Goal: Submit feedback/report problem

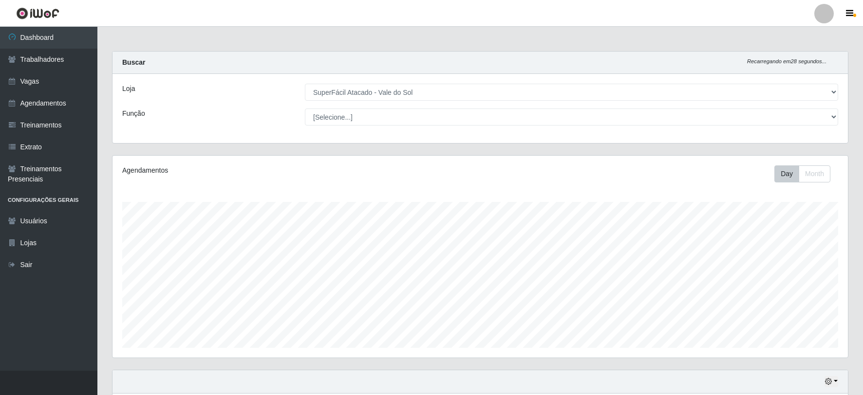
select select "502"
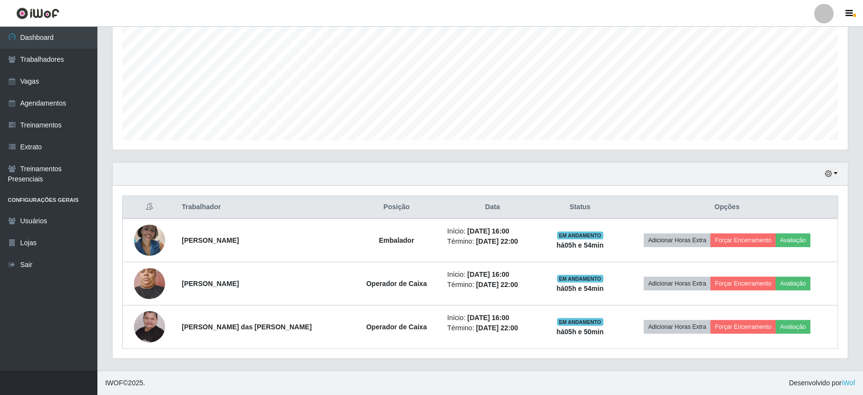
scroll to position [202, 735]
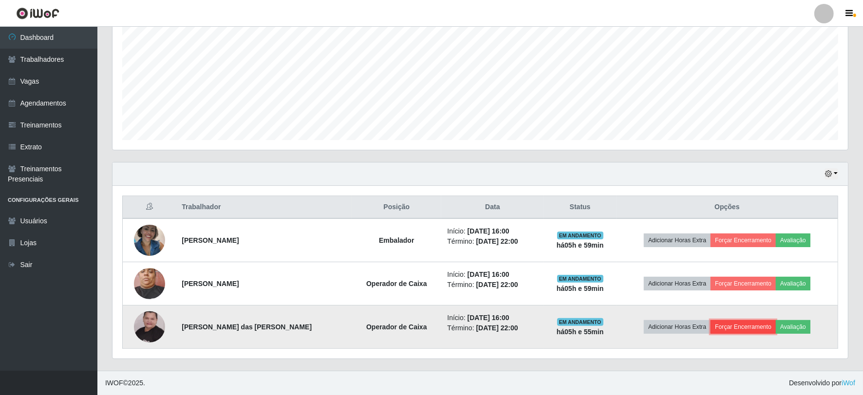
drag, startPoint x: 0, startPoint y: 46, endPoint x: 723, endPoint y: 331, distance: 777.5
click at [723, 331] on button "Forçar Encerramento" at bounding box center [742, 327] width 65 height 14
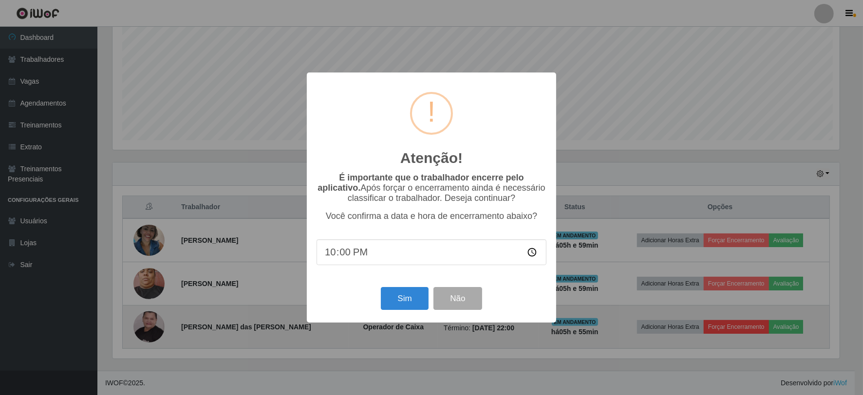
scroll to position [202, 729]
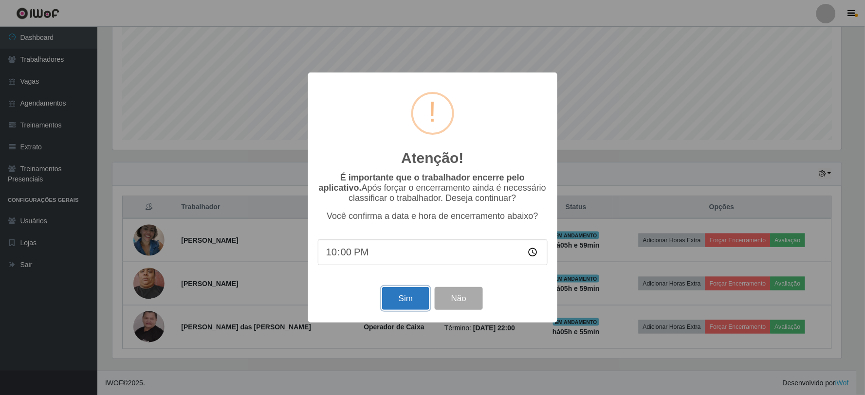
click at [396, 304] on button "Sim" at bounding box center [405, 298] width 47 height 23
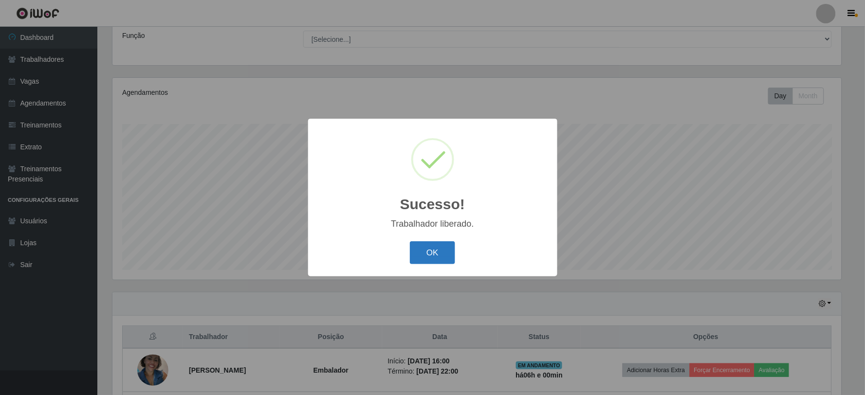
click at [435, 249] on button "OK" at bounding box center [432, 252] width 45 height 23
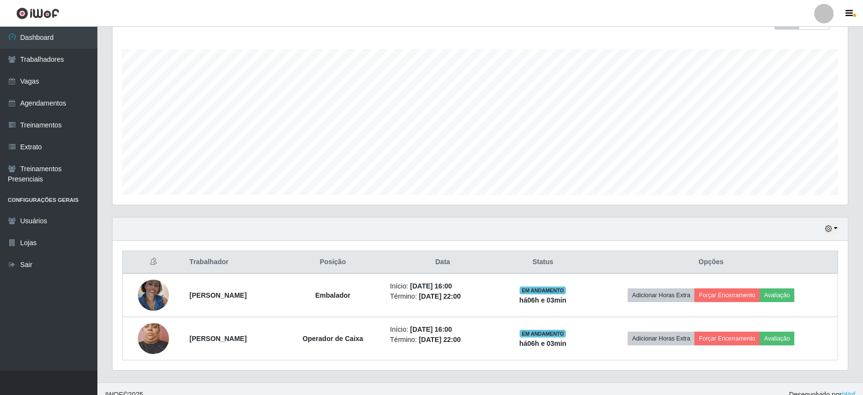
scroll to position [165, 0]
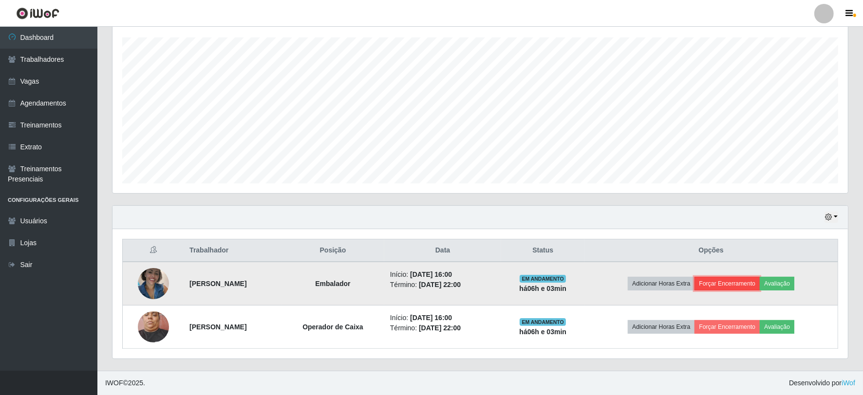
click at [742, 284] on button "Forçar Encerramento" at bounding box center [726, 284] width 65 height 14
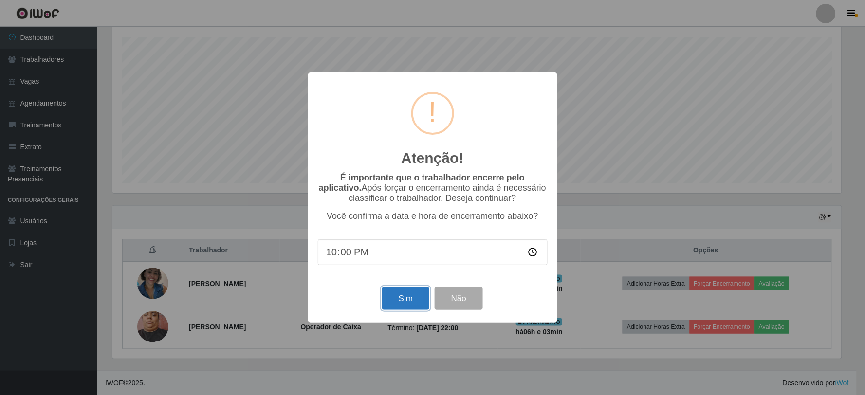
click at [401, 297] on button "Sim" at bounding box center [405, 298] width 47 height 23
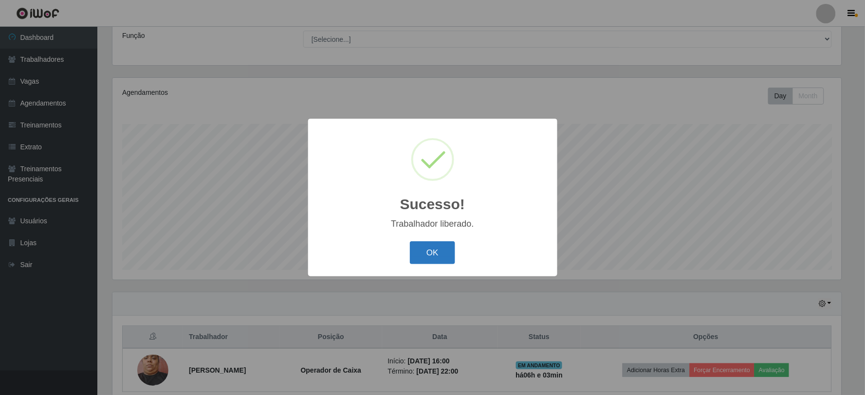
click at [433, 254] on button "OK" at bounding box center [432, 252] width 45 height 23
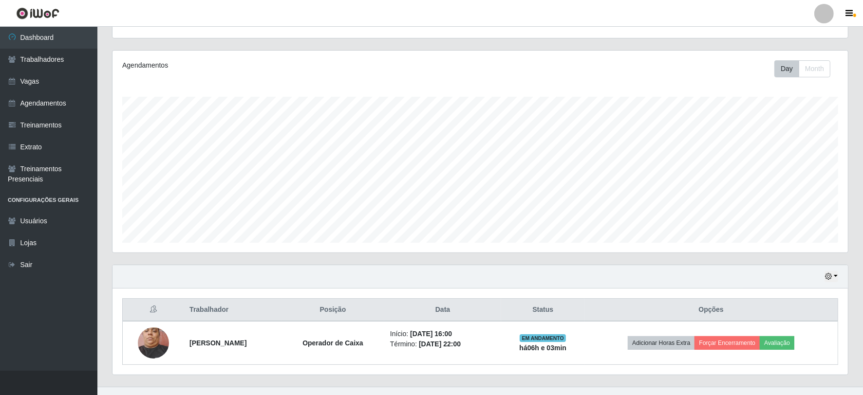
scroll to position [121, 0]
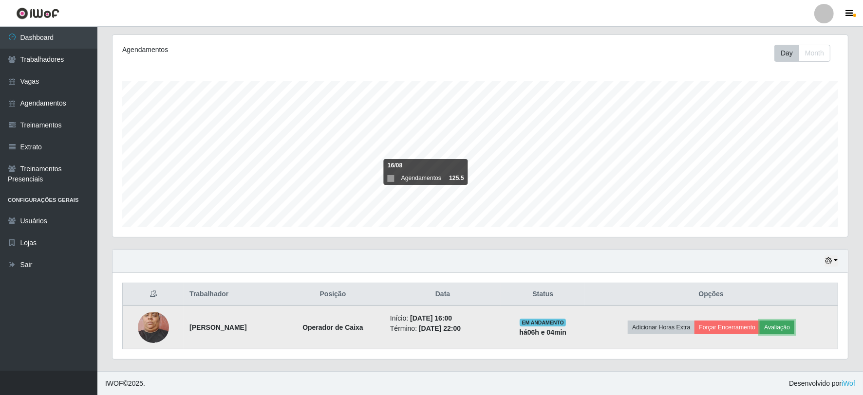
click at [789, 331] on button "Avaliação" at bounding box center [776, 328] width 35 height 14
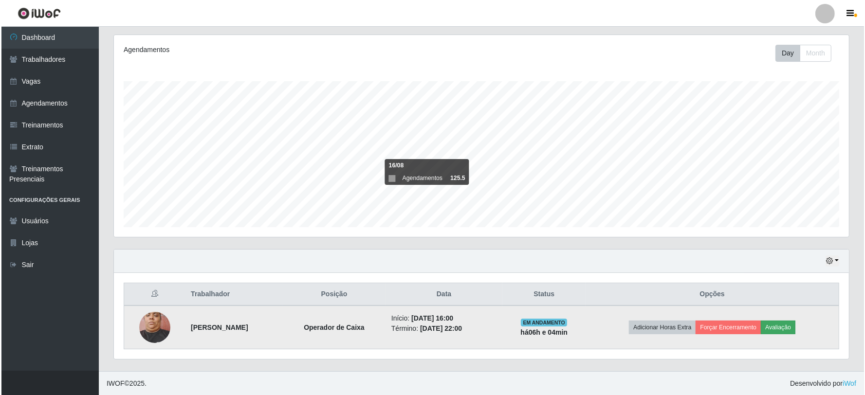
scroll to position [202, 729]
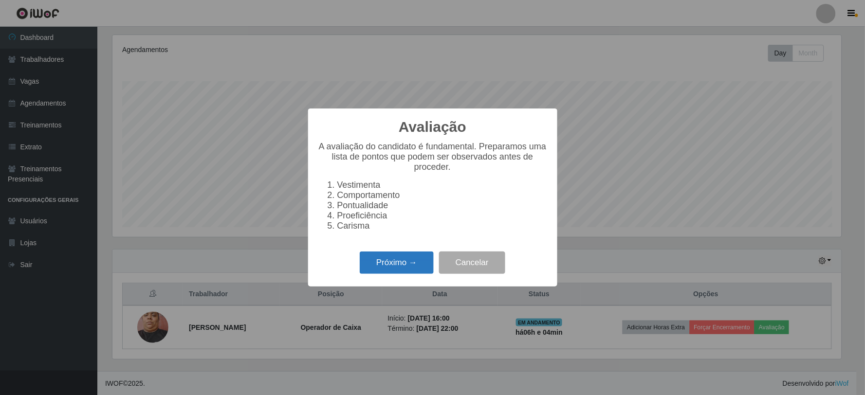
click at [377, 273] on button "Próximo →" at bounding box center [397, 263] width 74 height 23
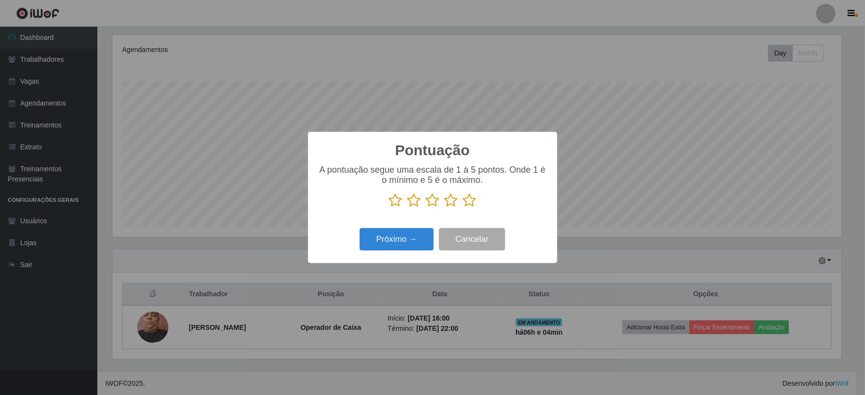
click at [471, 206] on icon at bounding box center [470, 200] width 14 height 15
click at [463, 208] on input "radio" at bounding box center [463, 208] width 0 height 0
click at [406, 234] on button "Próximo →" at bounding box center [397, 239] width 74 height 23
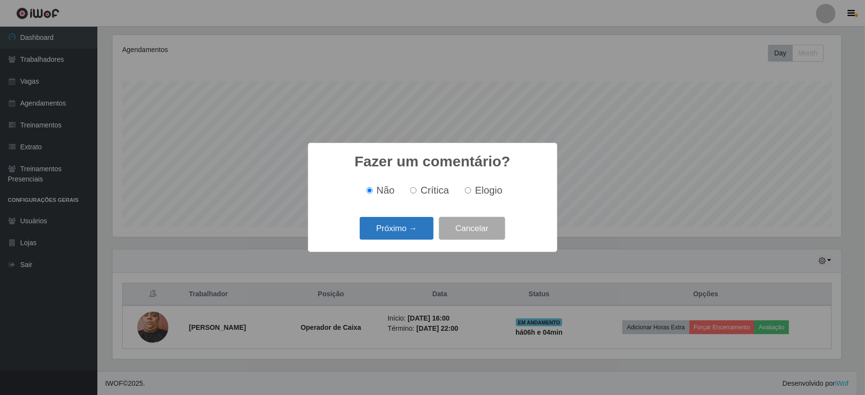
click at [414, 225] on button "Próximo →" at bounding box center [397, 228] width 74 height 23
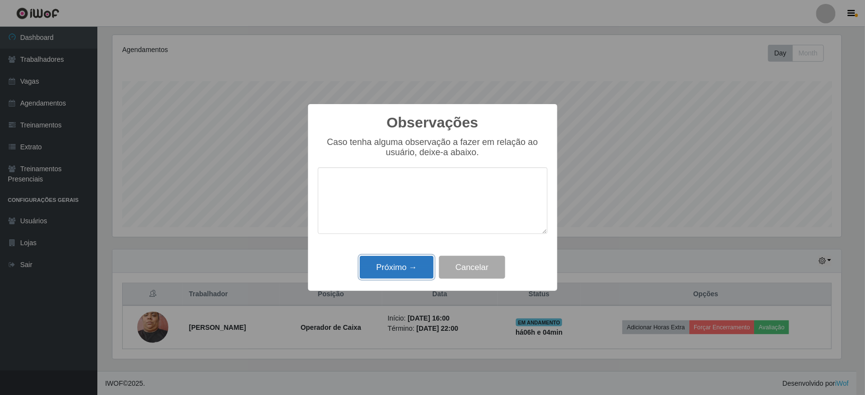
click at [410, 267] on button "Próximo →" at bounding box center [397, 267] width 74 height 23
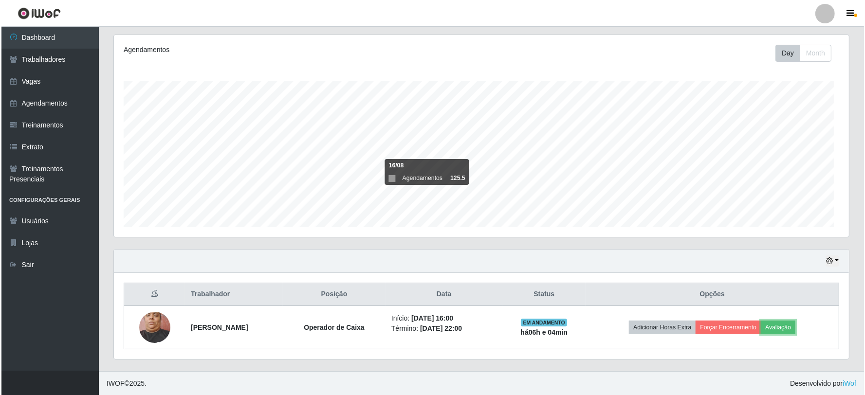
scroll to position [202, 735]
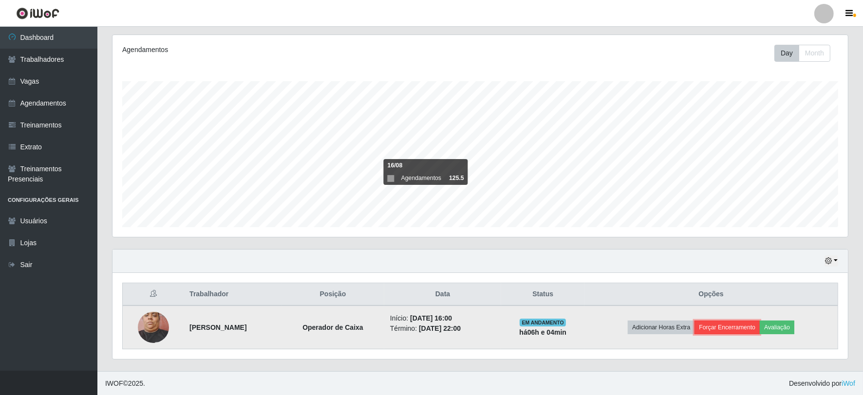
click at [726, 326] on button "Forçar Encerramento" at bounding box center [726, 328] width 65 height 14
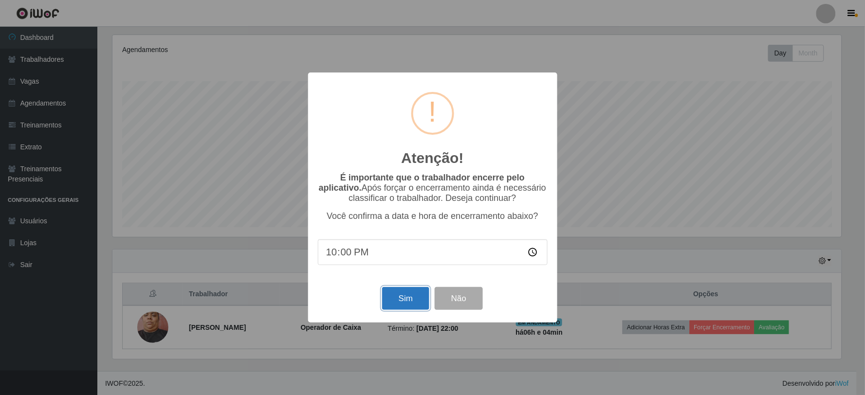
click at [412, 294] on button "Sim" at bounding box center [405, 298] width 47 height 23
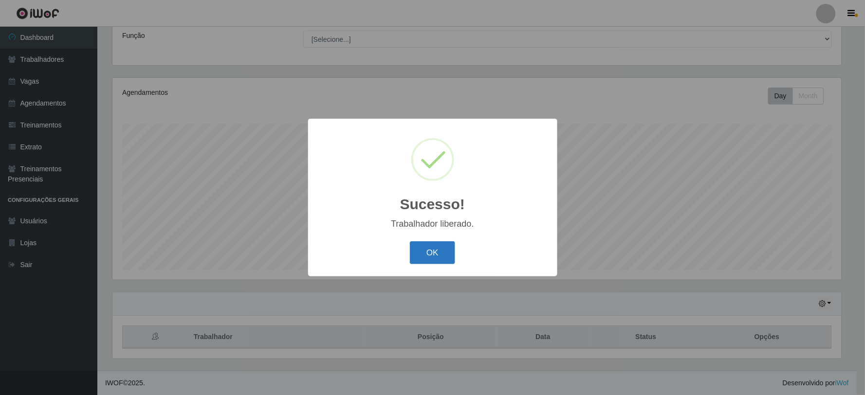
click at [445, 245] on button "OK" at bounding box center [432, 252] width 45 height 23
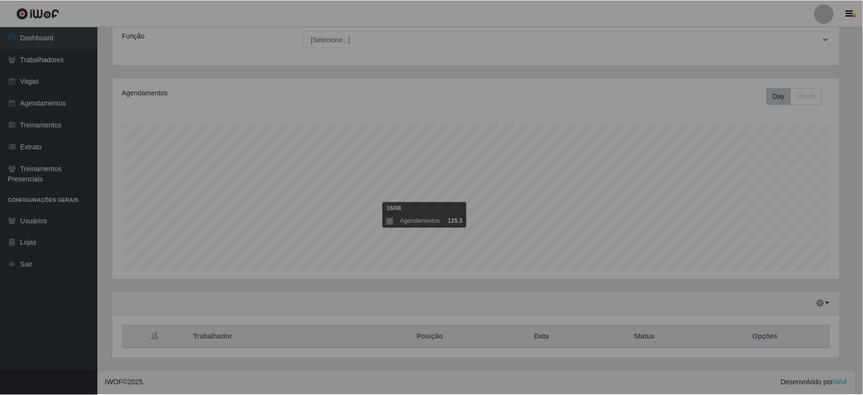
scroll to position [202, 735]
